Goal: Task Accomplishment & Management: Use online tool/utility

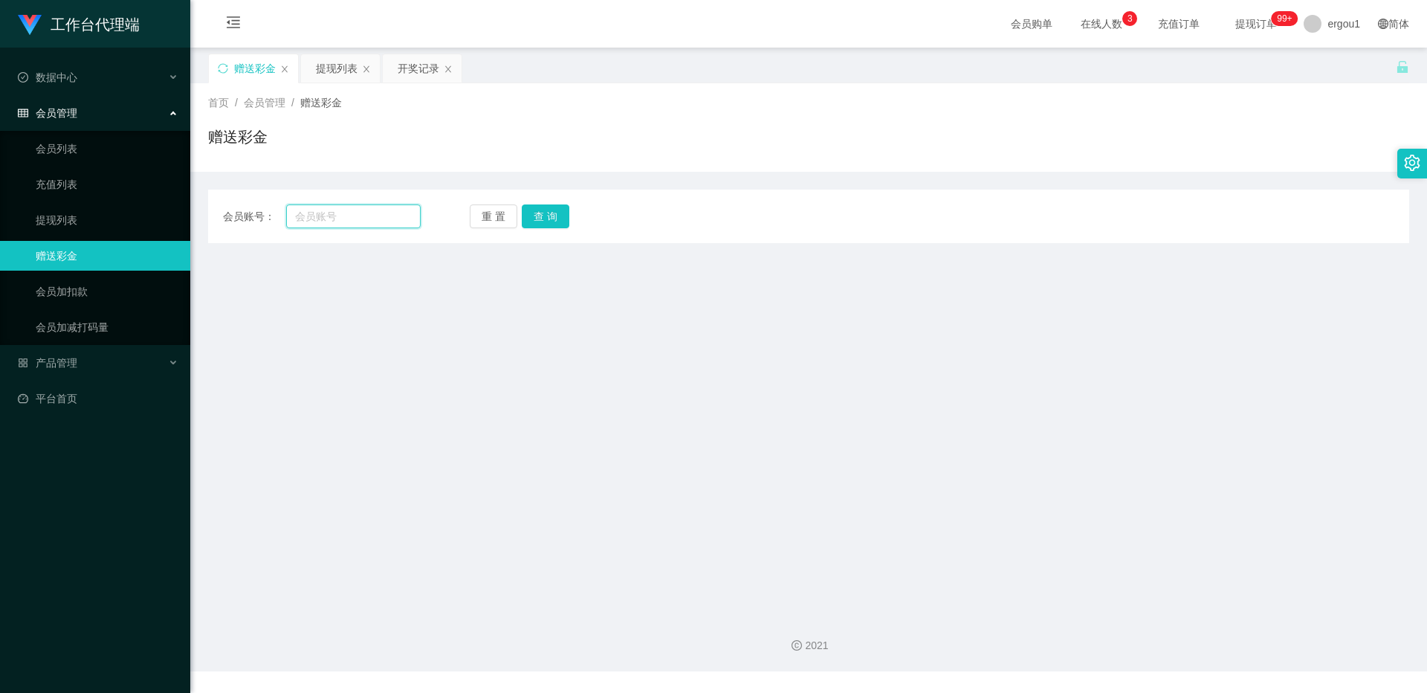
click at [345, 207] on input "text" at bounding box center [353, 216] width 135 height 24
click at [381, 216] on input "text" at bounding box center [353, 216] width 135 height 24
click at [323, 213] on input "text" at bounding box center [353, 216] width 135 height 24
paste input "PRASAD2025"
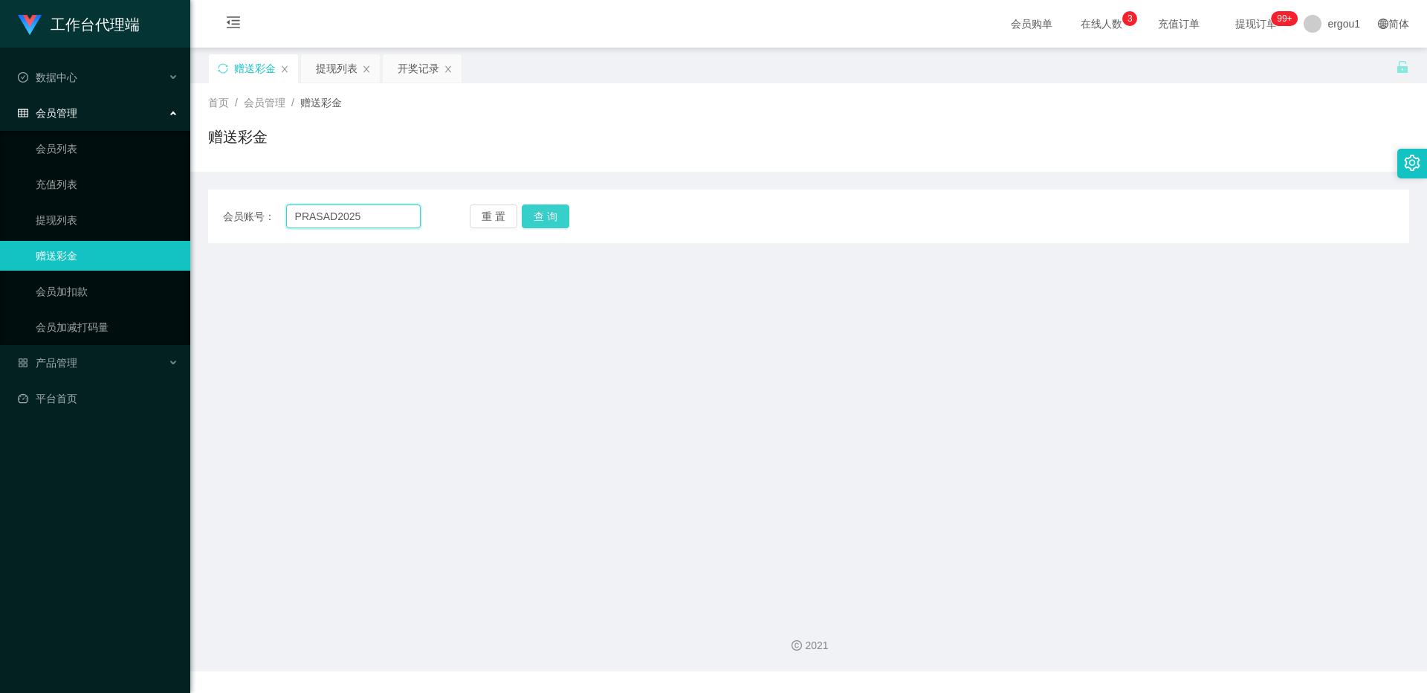
type input "PRASAD2025"
click at [551, 214] on button "查 询" at bounding box center [546, 216] width 48 height 24
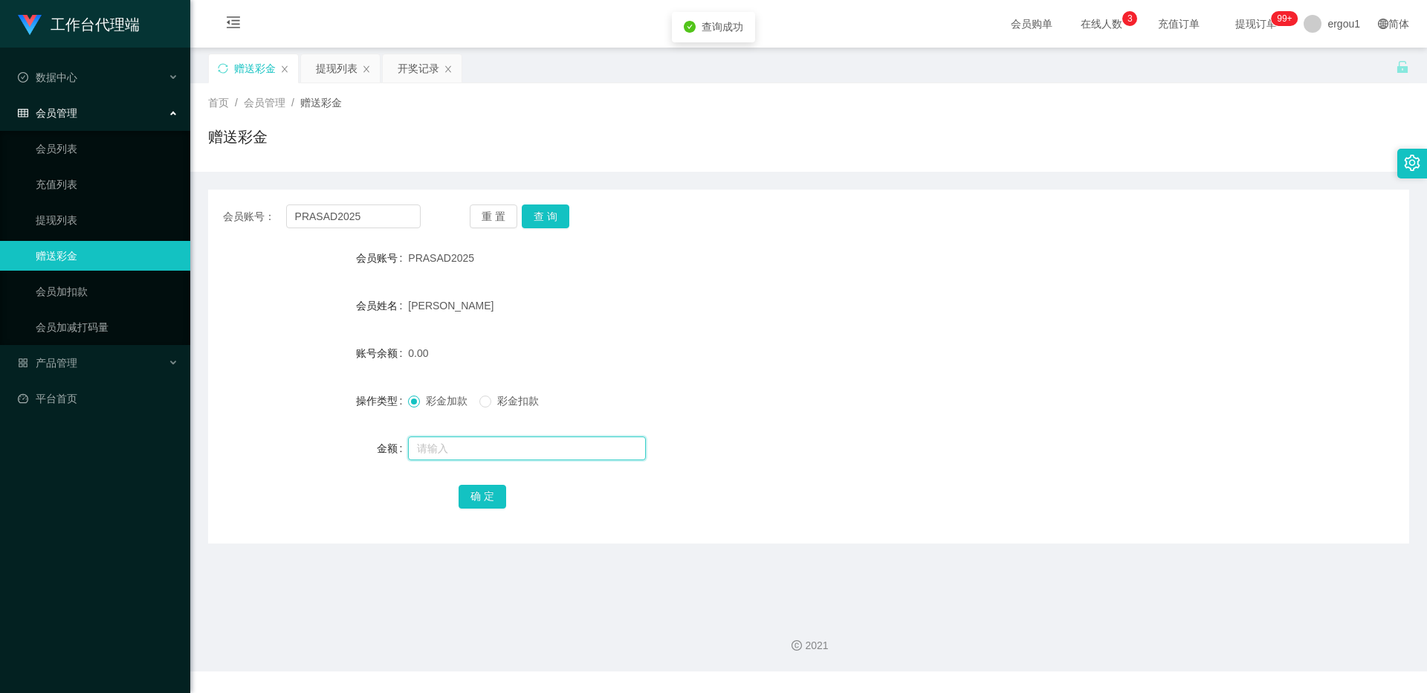
click at [430, 453] on input "text" at bounding box center [527, 448] width 238 height 24
type input "100"
click at [475, 497] on button "确 定" at bounding box center [483, 497] width 48 height 24
